Goal: Task Accomplishment & Management: Manage account settings

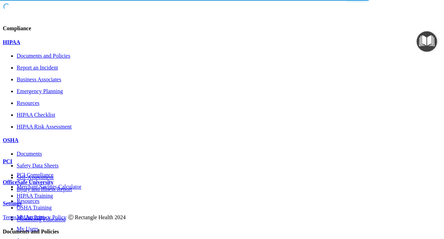
scroll to position [49, 0]
click at [24, 200] on p "Settings" at bounding box center [222, 203] width 439 height 6
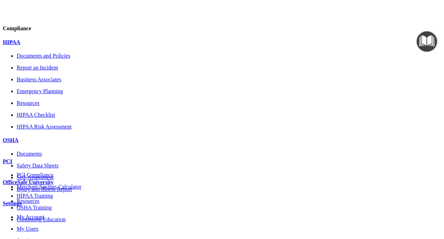
click at [24, 200] on p "Settings" at bounding box center [222, 203] width 439 height 6
click at [38, 200] on p "Settings" at bounding box center [222, 203] width 439 height 6
click at [33, 226] on p "My Users" at bounding box center [229, 229] width 425 height 6
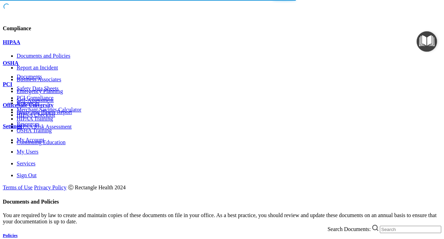
select select "20"
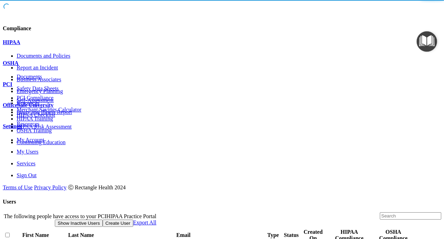
scroll to position [33, 0]
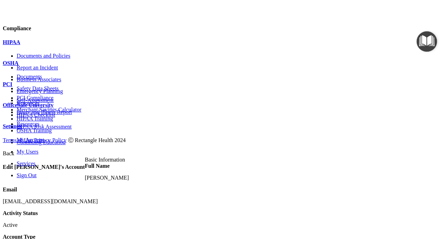
click at [292, 198] on p "[EMAIL_ADDRESS][DOMAIN_NAME]" at bounding box center [222, 201] width 439 height 6
copy div "[EMAIL_ADDRESS][DOMAIN_NAME]"
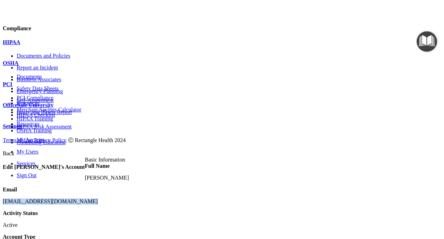
click at [3, 144] on span at bounding box center [3, 147] width 0 height 6
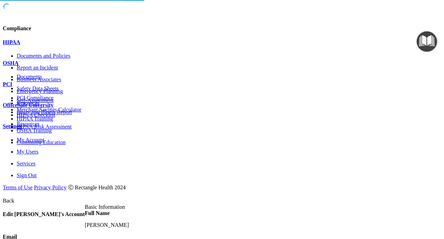
select select "20"
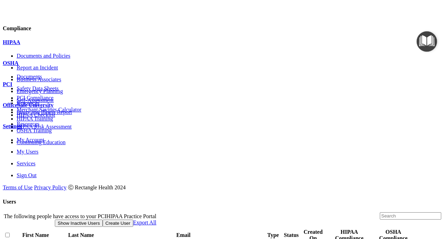
scroll to position [339, 0]
select select "20"
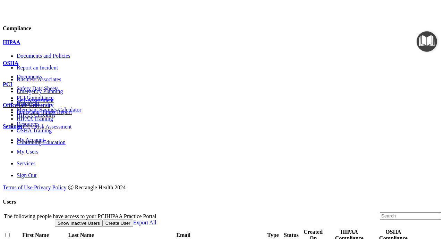
scroll to position [182, 0]
